Goal: Task Accomplishment & Management: Use online tool/utility

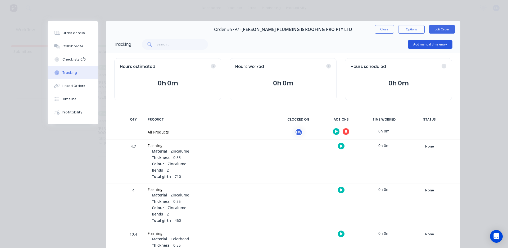
click at [418, 46] on button "Add manual time entry" at bounding box center [430, 44] width 45 height 8
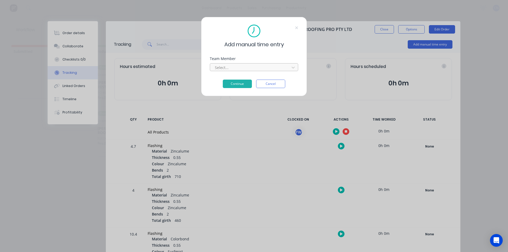
click at [270, 68] on div at bounding box center [250, 67] width 73 height 7
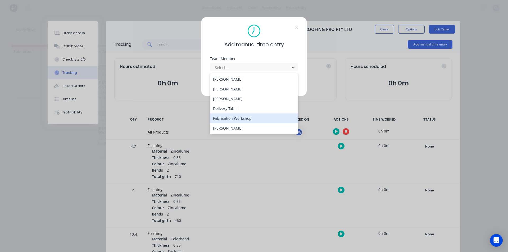
click at [275, 119] on div "Fabrication Workshop" at bounding box center [254, 119] width 88 height 10
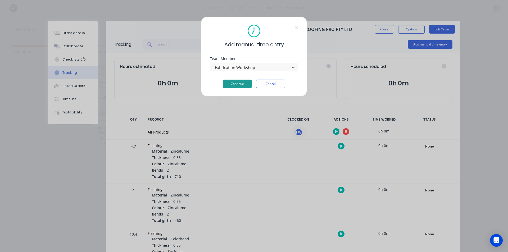
click at [233, 84] on button "Continue" at bounding box center [237, 84] width 29 height 8
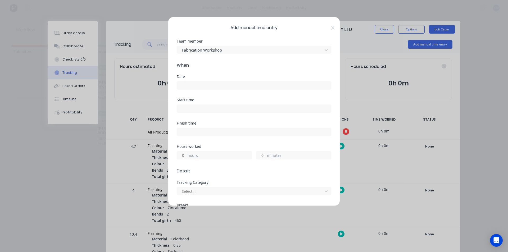
click at [237, 85] on input at bounding box center [254, 86] width 154 height 8
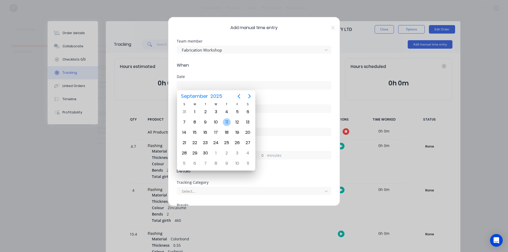
click at [224, 120] on div "11" at bounding box center [227, 122] width 8 height 8
type input "11/09/2025"
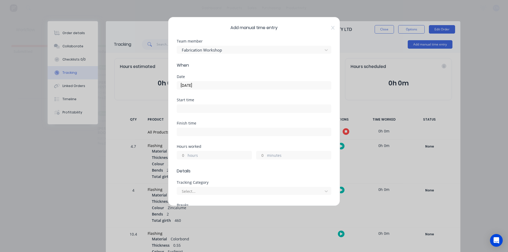
click at [224, 107] on input at bounding box center [254, 109] width 154 height 8
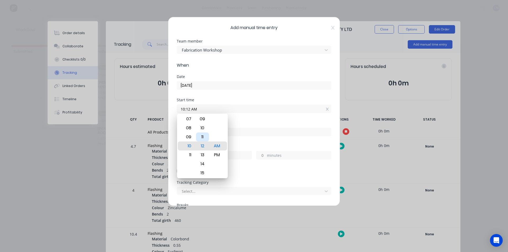
click at [202, 141] on div "11" at bounding box center [202, 137] width 13 height 9
type input "10:11 AM"
click at [263, 115] on div "Start time 10:11 AM" at bounding box center [254, 109] width 155 height 23
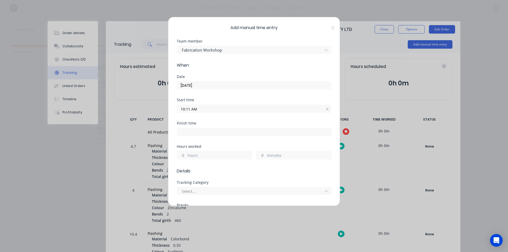
click at [259, 130] on input at bounding box center [254, 132] width 154 height 8
type input "10:41 AM"
type input "0"
type input "30"
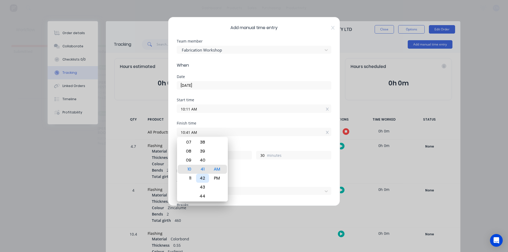
click at [204, 178] on div "42" at bounding box center [202, 178] width 13 height 9
type input "10:42 AM"
type input "31"
click at [254, 122] on div "Finish time" at bounding box center [254, 124] width 155 height 4
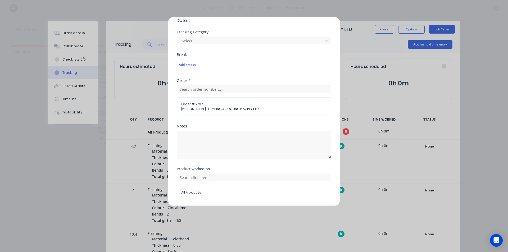
scroll to position [169, 0]
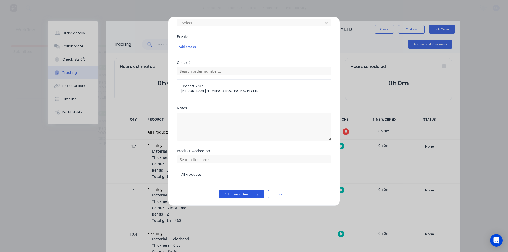
click at [247, 194] on button "Add manual time entry" at bounding box center [241, 194] width 45 height 8
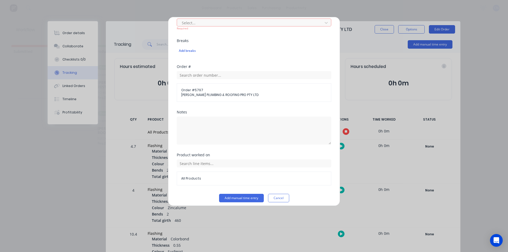
scroll to position [36, 0]
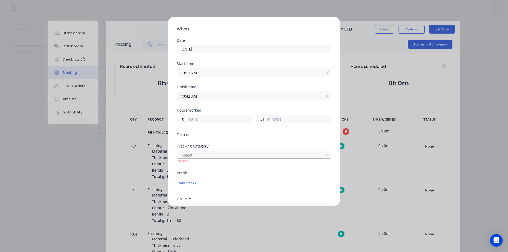
click at [223, 157] on div at bounding box center [250, 155] width 139 height 7
click at [227, 148] on div "Tracking Category Use Up and Down to choose options, press Enter to select the …" at bounding box center [254, 154] width 155 height 18
click at [224, 156] on div at bounding box center [250, 155] width 139 height 7
click at [228, 166] on div "No options" at bounding box center [252, 167] width 151 height 10
click at [231, 149] on div "Tracking Category Select... Required" at bounding box center [254, 154] width 155 height 18
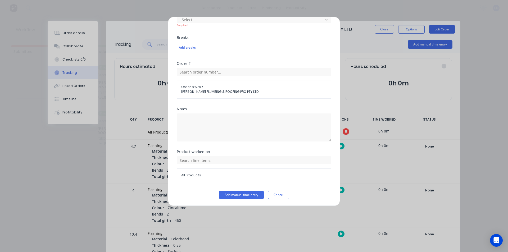
scroll to position [173, 0]
click at [241, 193] on button "Add manual time entry" at bounding box center [241, 194] width 45 height 8
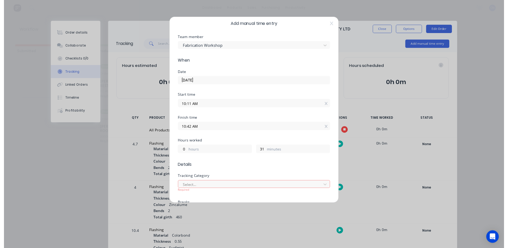
scroll to position [0, 0]
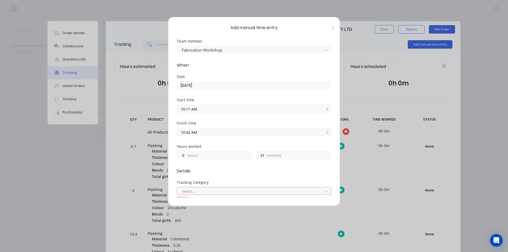
click at [327, 30] on div "Add manual time entry Team member Fabrication Workshop When Date 11/09/2025 Sta…" at bounding box center [254, 111] width 172 height 189
click at [331, 29] on icon at bounding box center [332, 28] width 3 height 4
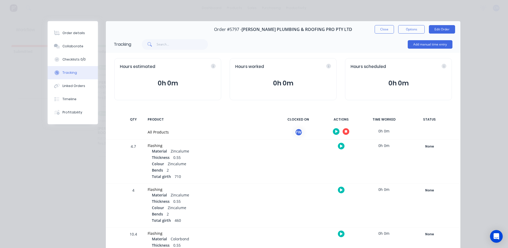
click at [346, 128] on div at bounding box center [341, 131] width 40 height 13
click at [344, 129] on button "button" at bounding box center [346, 131] width 7 height 7
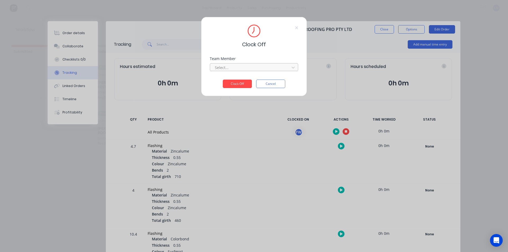
click at [242, 71] on div at bounding box center [250, 67] width 73 height 7
click at [243, 77] on div "Fabrication Workshop" at bounding box center [254, 79] width 88 height 10
click at [244, 82] on button "Clock Off" at bounding box center [237, 84] width 29 height 8
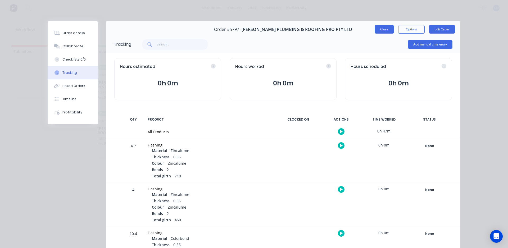
click at [384, 30] on button "Close" at bounding box center [384, 29] width 19 height 8
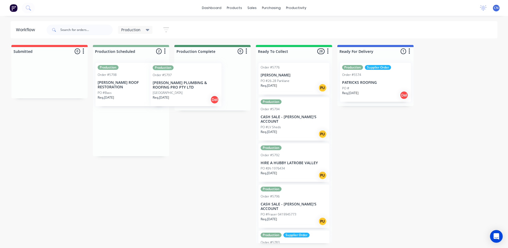
drag, startPoint x: 140, startPoint y: 128, endPoint x: 197, endPoint y: 86, distance: 72.0
click at [197, 86] on div "Submitted 0 Summaries Total order value Invoiced to date To be invoiced Product…" at bounding box center [399, 144] width 806 height 199
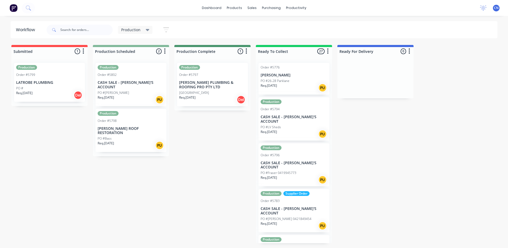
click at [131, 95] on div "Req. [DATE] PU" at bounding box center [131, 99] width 67 height 9
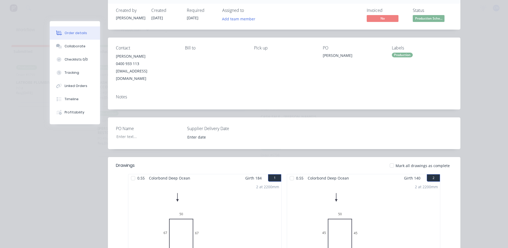
scroll to position [26, 0]
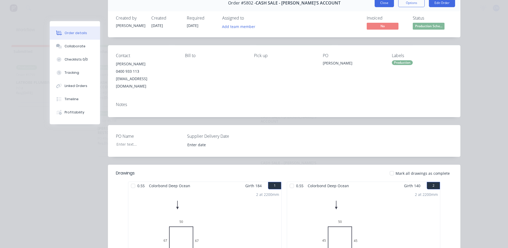
click at [388, 5] on button "Close" at bounding box center [384, 3] width 19 height 8
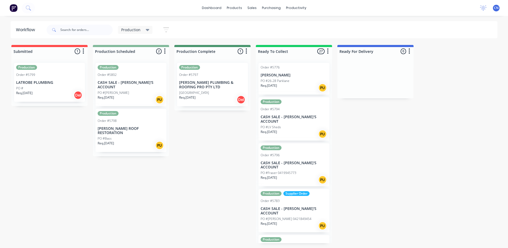
click at [47, 85] on p "LATROBE PLUMBING" at bounding box center [49, 82] width 67 height 5
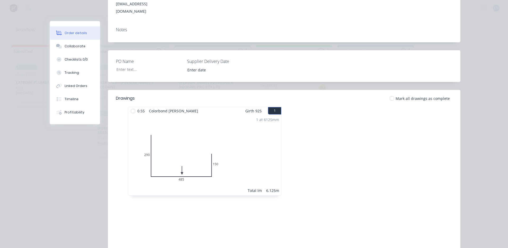
scroll to position [106, 0]
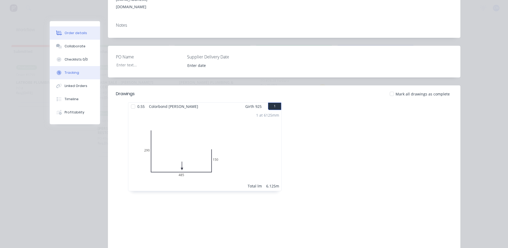
click at [78, 68] on button "Tracking" at bounding box center [75, 72] width 50 height 13
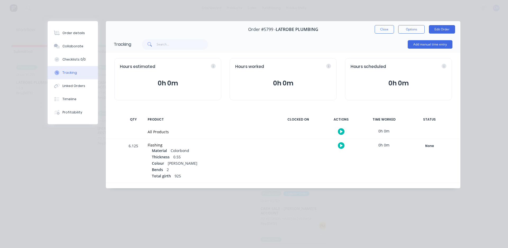
click at [340, 132] on button "button" at bounding box center [341, 131] width 7 height 7
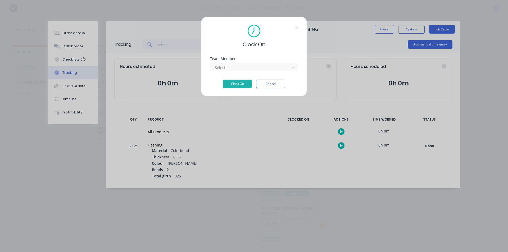
click at [336, 73] on div "Clock On Team Member Select... Clock On Cancel" at bounding box center [254, 126] width 508 height 252
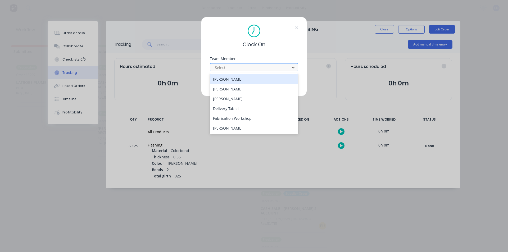
click at [229, 70] on div at bounding box center [250, 67] width 73 height 7
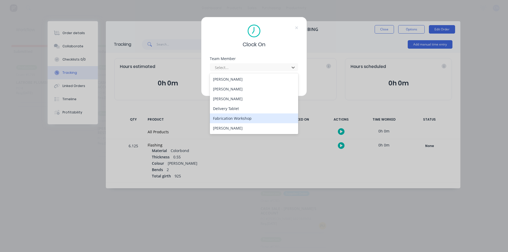
click at [227, 120] on div "Fabrication Workshop" at bounding box center [254, 119] width 88 height 10
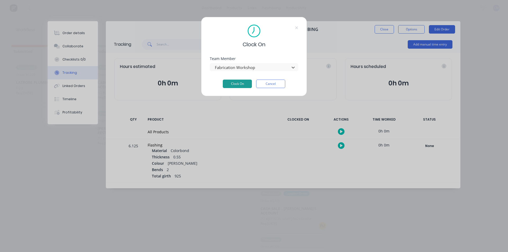
click at [234, 86] on button "Clock On" at bounding box center [237, 84] width 29 height 8
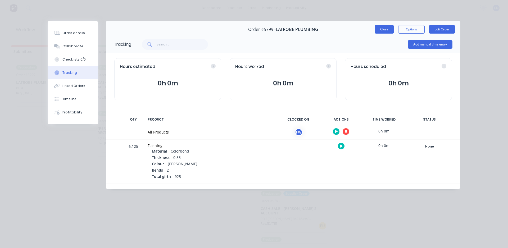
click at [375, 31] on button "Close" at bounding box center [384, 29] width 19 height 8
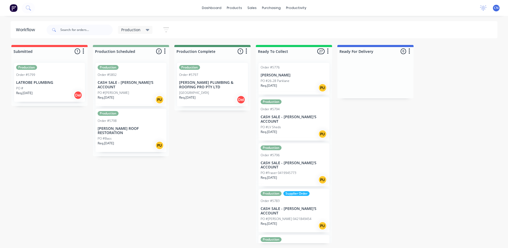
click at [38, 76] on div "Order #5799" at bounding box center [49, 75] width 67 height 5
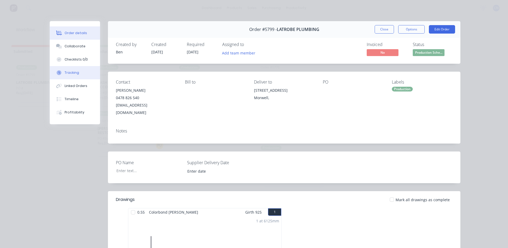
click at [76, 73] on div "Tracking" at bounding box center [72, 72] width 15 height 5
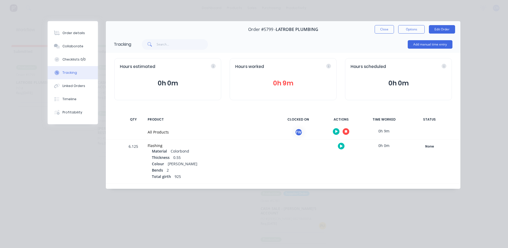
click at [347, 133] on button "button" at bounding box center [346, 131] width 7 height 7
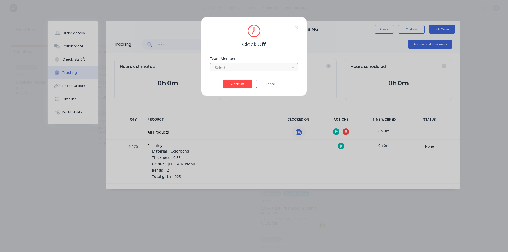
click at [238, 65] on div at bounding box center [250, 67] width 73 height 7
click at [235, 77] on div "Fabrication Workshop" at bounding box center [254, 79] width 88 height 10
click at [234, 83] on button "Clock Off" at bounding box center [237, 84] width 29 height 8
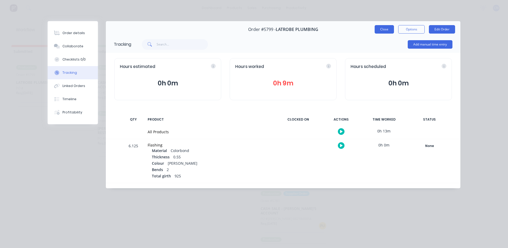
click at [383, 32] on button "Close" at bounding box center [384, 29] width 19 height 8
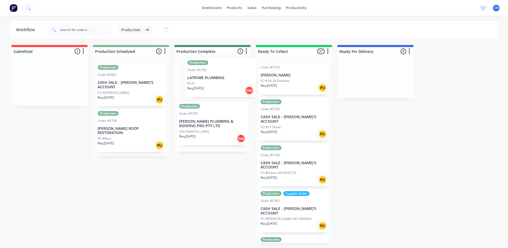
drag, startPoint x: 46, startPoint y: 84, endPoint x: 220, endPoint y: 79, distance: 173.7
click at [220, 79] on div "Submitted 1 Summaries Total order value Invoiced to date To be invoiced Product…" at bounding box center [399, 144] width 806 height 199
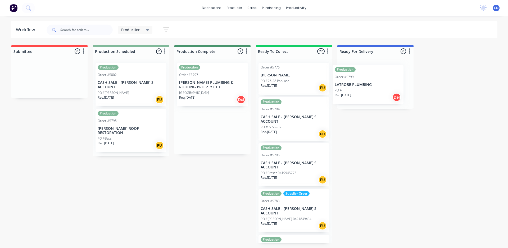
drag, startPoint x: 253, startPoint y: 83, endPoint x: 347, endPoint y: 81, distance: 94.5
click at [355, 83] on div "Submitted 0 Summaries Total order value Invoiced to date To be invoiced Product…" at bounding box center [399, 144] width 806 height 199
click at [140, 127] on p "[PERSON_NAME] ROOF RESTORATION" at bounding box center [131, 131] width 67 height 9
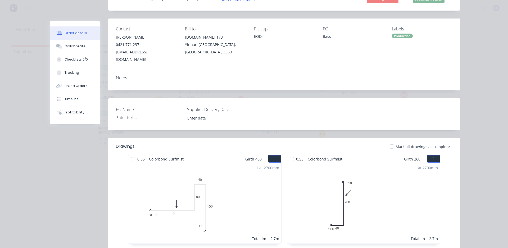
scroll to position [132, 0]
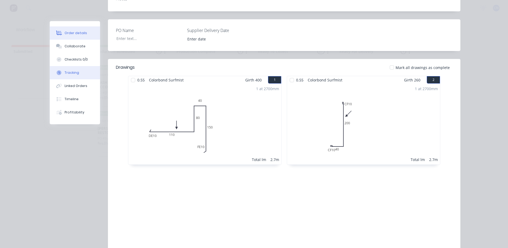
click at [83, 74] on button "Tracking" at bounding box center [75, 72] width 50 height 13
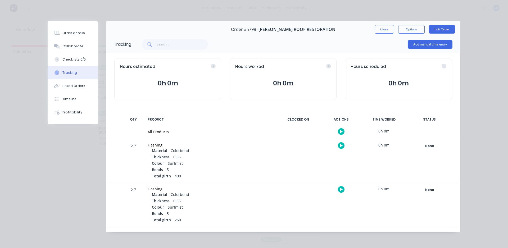
click at [338, 133] on button "button" at bounding box center [341, 131] width 7 height 7
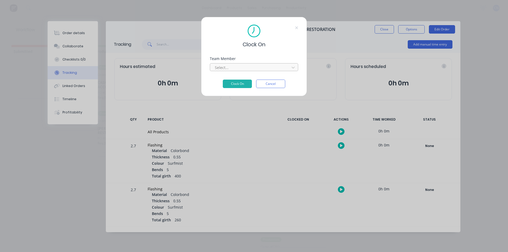
click at [257, 68] on div at bounding box center [250, 67] width 73 height 7
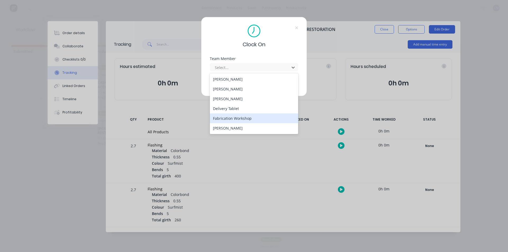
click at [249, 118] on div "Fabrication Workshop" at bounding box center [254, 119] width 88 height 10
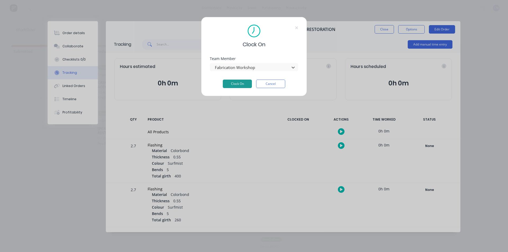
click at [234, 87] on button "Clock On" at bounding box center [237, 84] width 29 height 8
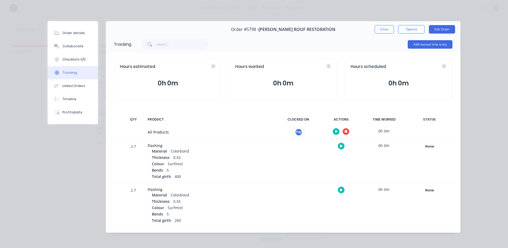
click at [347, 132] on button "button" at bounding box center [346, 131] width 7 height 7
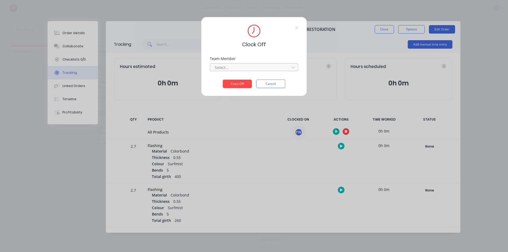
click at [244, 65] on div at bounding box center [250, 67] width 73 height 7
click at [235, 78] on div "Fabrication Workshop" at bounding box center [254, 79] width 88 height 10
click at [236, 84] on button "Clock Off" at bounding box center [237, 84] width 29 height 8
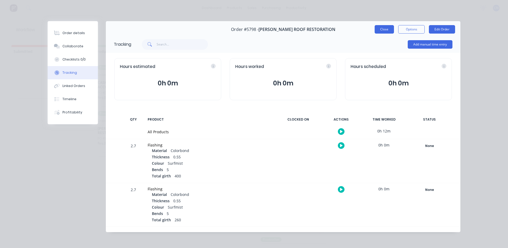
click at [377, 30] on button "Close" at bounding box center [384, 29] width 19 height 8
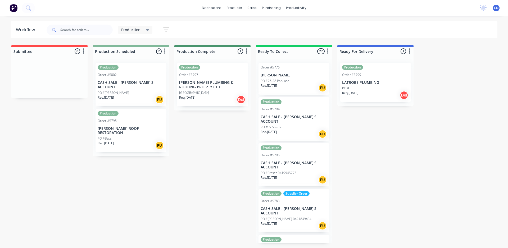
click at [217, 100] on div "Req. [DATE] Del" at bounding box center [212, 99] width 67 height 9
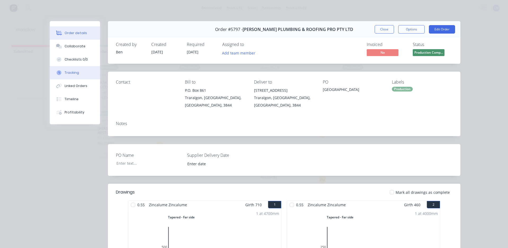
click at [65, 74] on div "Tracking" at bounding box center [72, 72] width 15 height 5
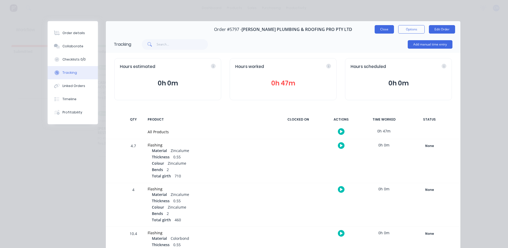
click at [382, 27] on button "Close" at bounding box center [384, 29] width 19 height 8
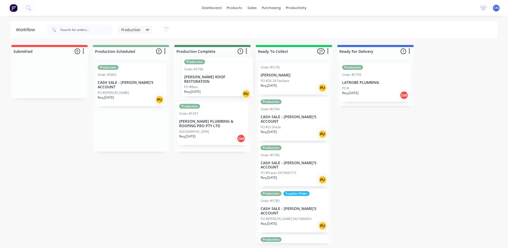
drag, startPoint x: 133, startPoint y: 130, endPoint x: 221, endPoint y: 83, distance: 99.5
click at [221, 83] on div "Submitted 0 Summaries Total order value Invoiced to date To be invoiced Product…" at bounding box center [399, 144] width 806 height 199
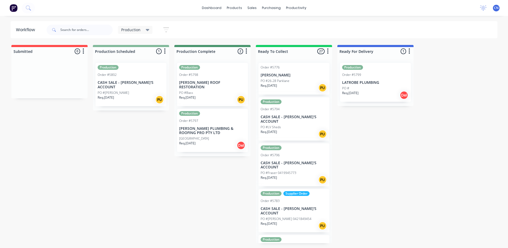
click at [146, 85] on div "Production Order #5802 CASH SALE - BEN'S ACCOUNT PO #[PERSON_NAME]. [DATE] PU" at bounding box center [131, 84] width 71 height 43
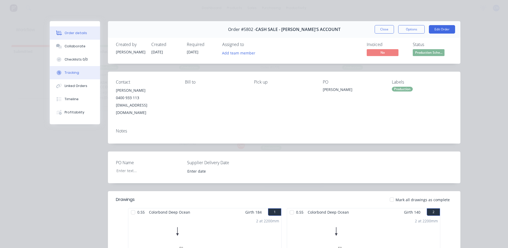
click at [78, 71] on button "Tracking" at bounding box center [75, 72] width 50 height 13
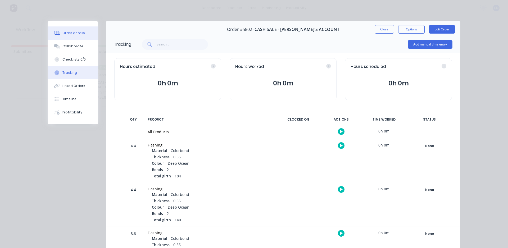
click at [75, 34] on div "Order details" at bounding box center [73, 33] width 23 height 5
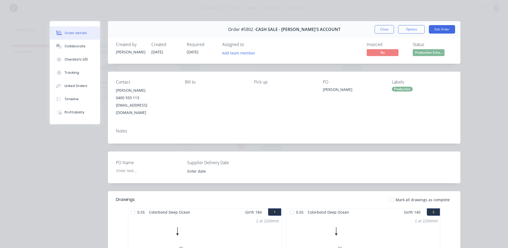
scroll to position [106, 0]
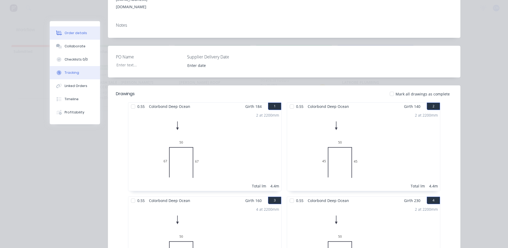
click at [82, 74] on button "Tracking" at bounding box center [75, 72] width 50 height 13
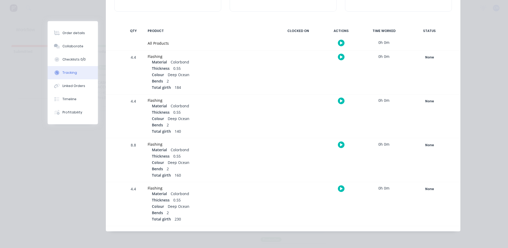
scroll to position [0, 0]
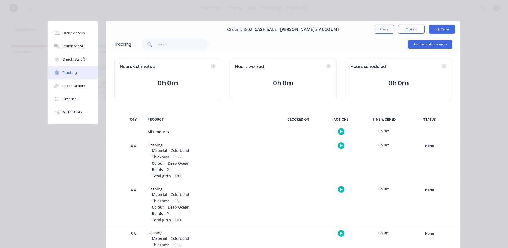
click at [340, 131] on icon "button" at bounding box center [341, 131] width 3 height 3
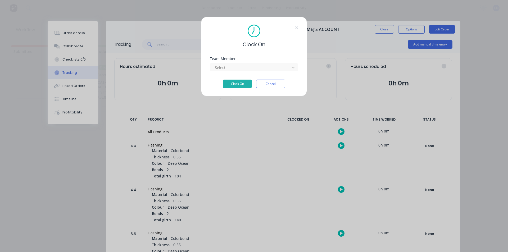
click at [276, 76] on div "Team Member Select..." at bounding box center [254, 68] width 88 height 23
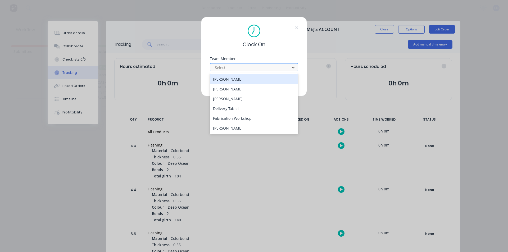
click at [277, 71] on div "Select..." at bounding box center [251, 68] width 76 height 8
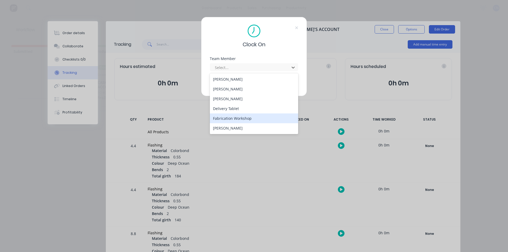
click at [257, 120] on div "Fabrication Workshop" at bounding box center [254, 119] width 88 height 10
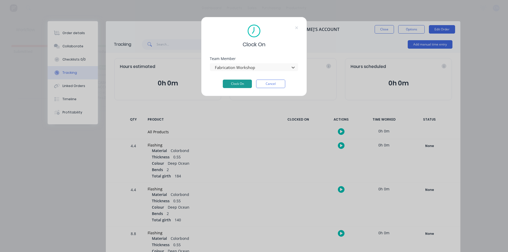
click at [239, 85] on button "Clock On" at bounding box center [237, 84] width 29 height 8
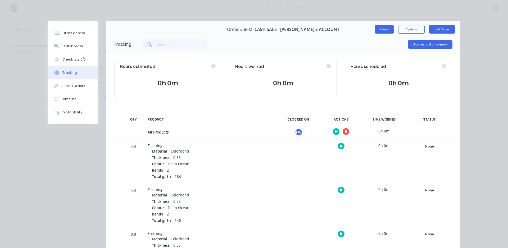
click at [378, 31] on button "Close" at bounding box center [384, 29] width 19 height 8
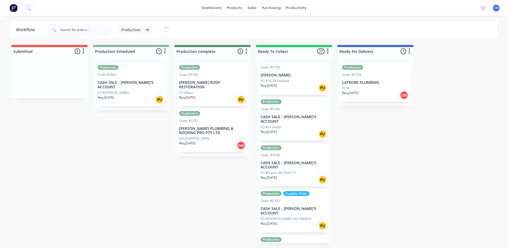
click at [143, 76] on div "Order #5802" at bounding box center [131, 75] width 67 height 5
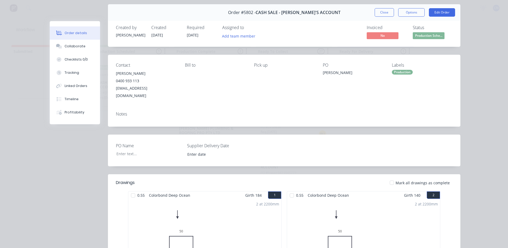
scroll to position [26, 0]
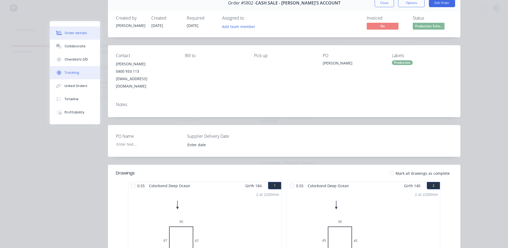
click at [86, 68] on button "Tracking" at bounding box center [75, 72] width 50 height 13
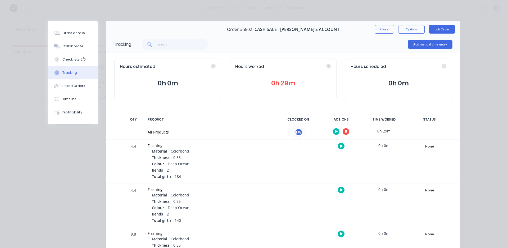
click at [343, 132] on button "button" at bounding box center [346, 131] width 7 height 7
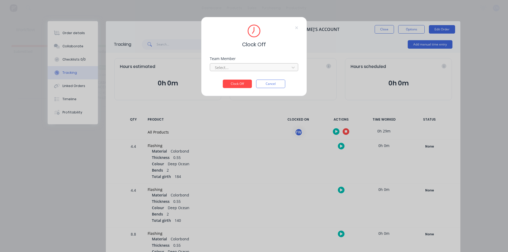
click at [222, 66] on div at bounding box center [250, 67] width 73 height 7
click at [224, 79] on div "Fabrication Workshop" at bounding box center [254, 79] width 88 height 10
click at [226, 82] on button "Clock Off" at bounding box center [237, 84] width 29 height 8
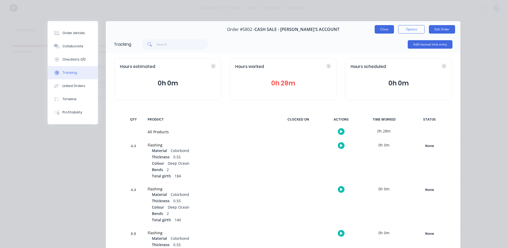
click at [385, 30] on button "Close" at bounding box center [384, 29] width 19 height 8
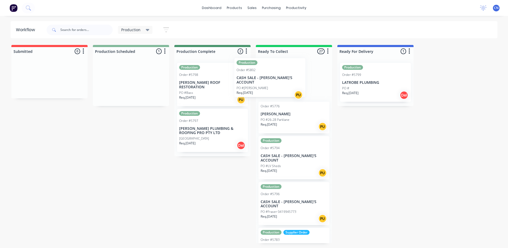
drag, startPoint x: 131, startPoint y: 86, endPoint x: 275, endPoint y: 81, distance: 143.8
click at [275, 81] on div "Submitted 0 Summaries Total order value Invoiced to date To be invoiced Product…" at bounding box center [399, 144] width 806 height 199
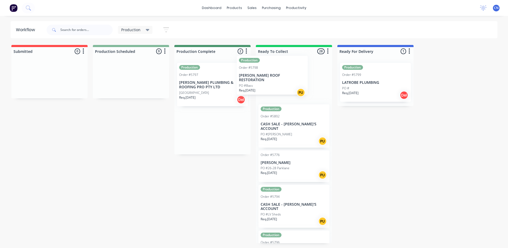
drag, startPoint x: 199, startPoint y: 88, endPoint x: 262, endPoint y: 81, distance: 63.1
click at [262, 81] on div "Submitted 0 Summaries Total order value Invoiced to date To be invoiced Product…" at bounding box center [399, 144] width 806 height 199
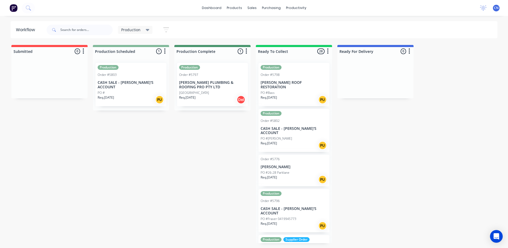
click at [154, 62] on div "Production Order #5803 CASH SALE - BEN'S ACCOUNT PO # Req. 11/09/25 PU" at bounding box center [131, 85] width 76 height 52
click at [155, 69] on div "Production" at bounding box center [131, 67] width 67 height 5
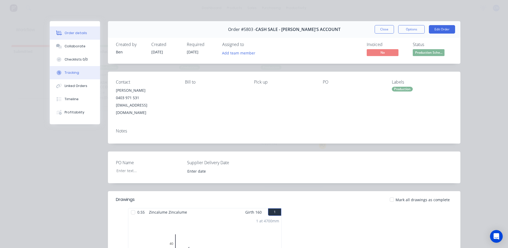
click at [85, 68] on button "Tracking" at bounding box center [75, 72] width 50 height 13
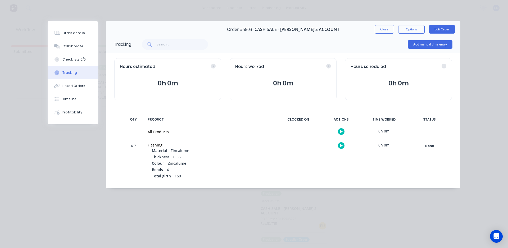
click at [342, 134] on button "button" at bounding box center [341, 131] width 7 height 7
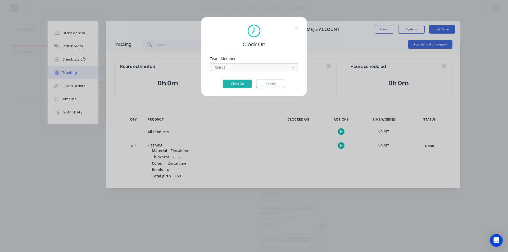
click at [257, 71] on div "Select..." at bounding box center [251, 68] width 76 height 8
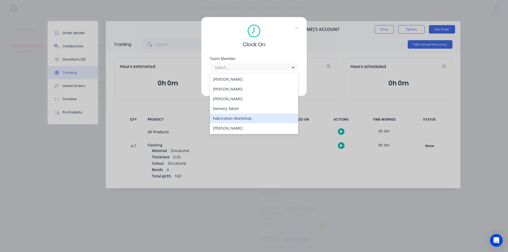
click at [260, 120] on div "Fabrication Workshop" at bounding box center [254, 119] width 88 height 10
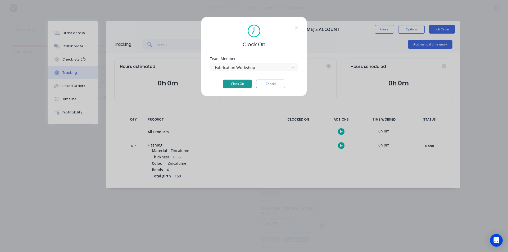
click at [236, 86] on button "Clock On" at bounding box center [237, 84] width 29 height 8
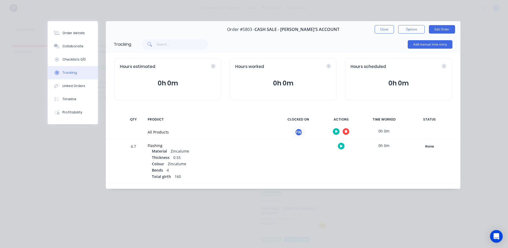
click at [348, 134] on button "button" at bounding box center [346, 131] width 7 height 7
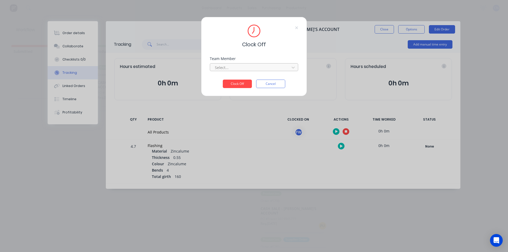
click at [281, 68] on div at bounding box center [250, 67] width 73 height 7
click at [266, 81] on div "Fabrication Workshop" at bounding box center [254, 79] width 88 height 10
click at [237, 81] on button "Clock Off" at bounding box center [237, 84] width 29 height 8
